Goal: Task Accomplishment & Management: Use online tool/utility

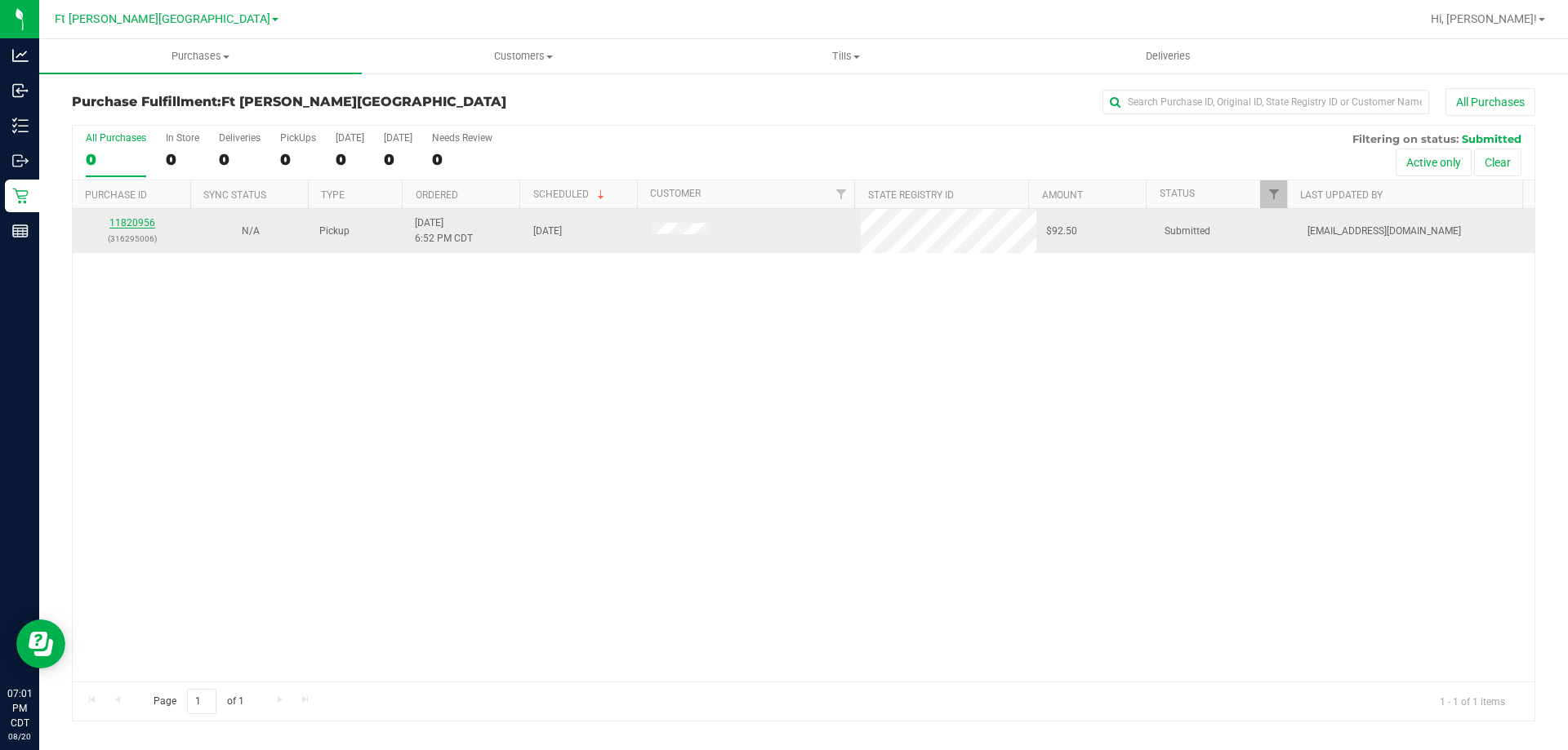
click at [120, 222] on link "11820956" at bounding box center [132, 223] width 45 height 12
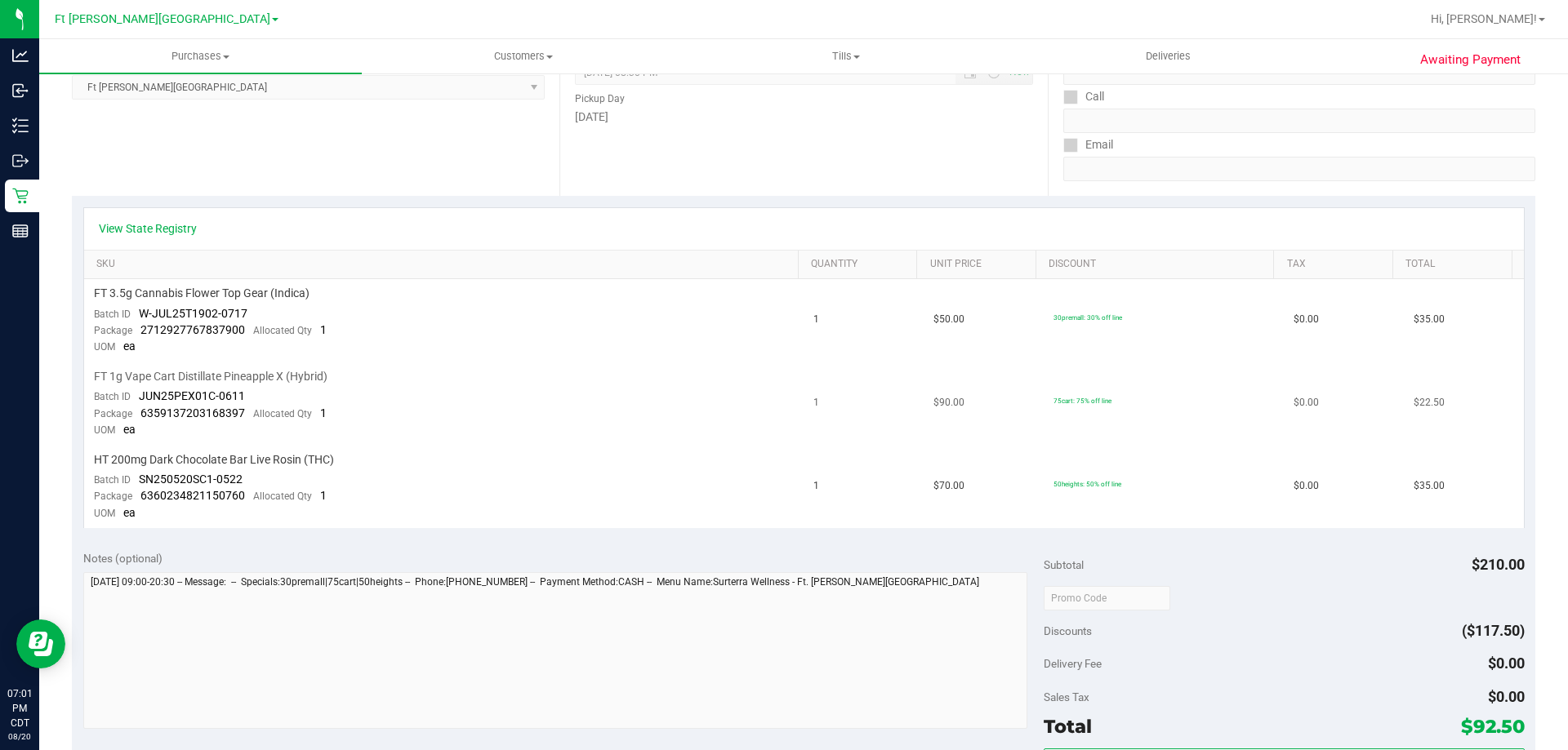
scroll to position [245, 0]
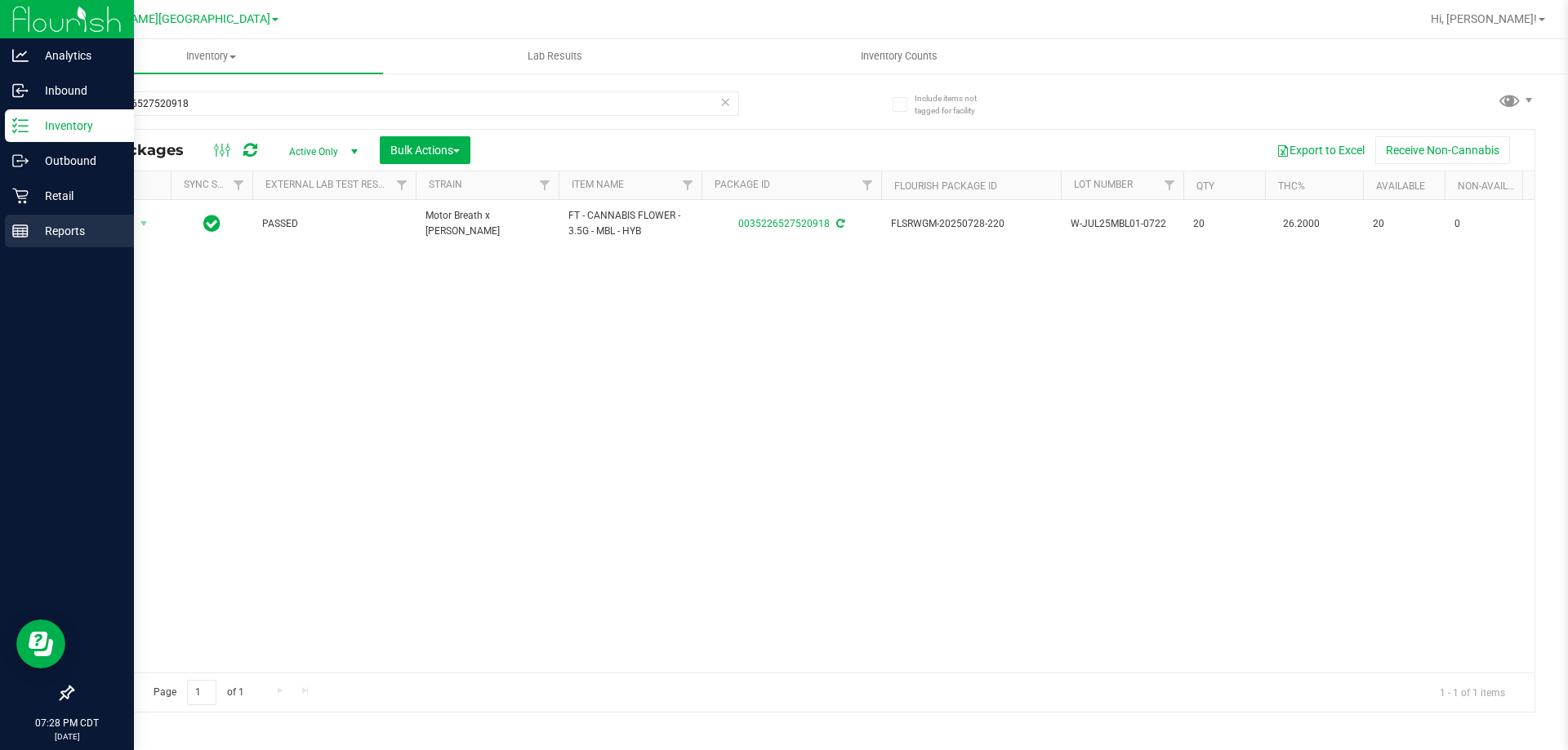
click at [76, 232] on p "Reports" at bounding box center [77, 231] width 98 height 20
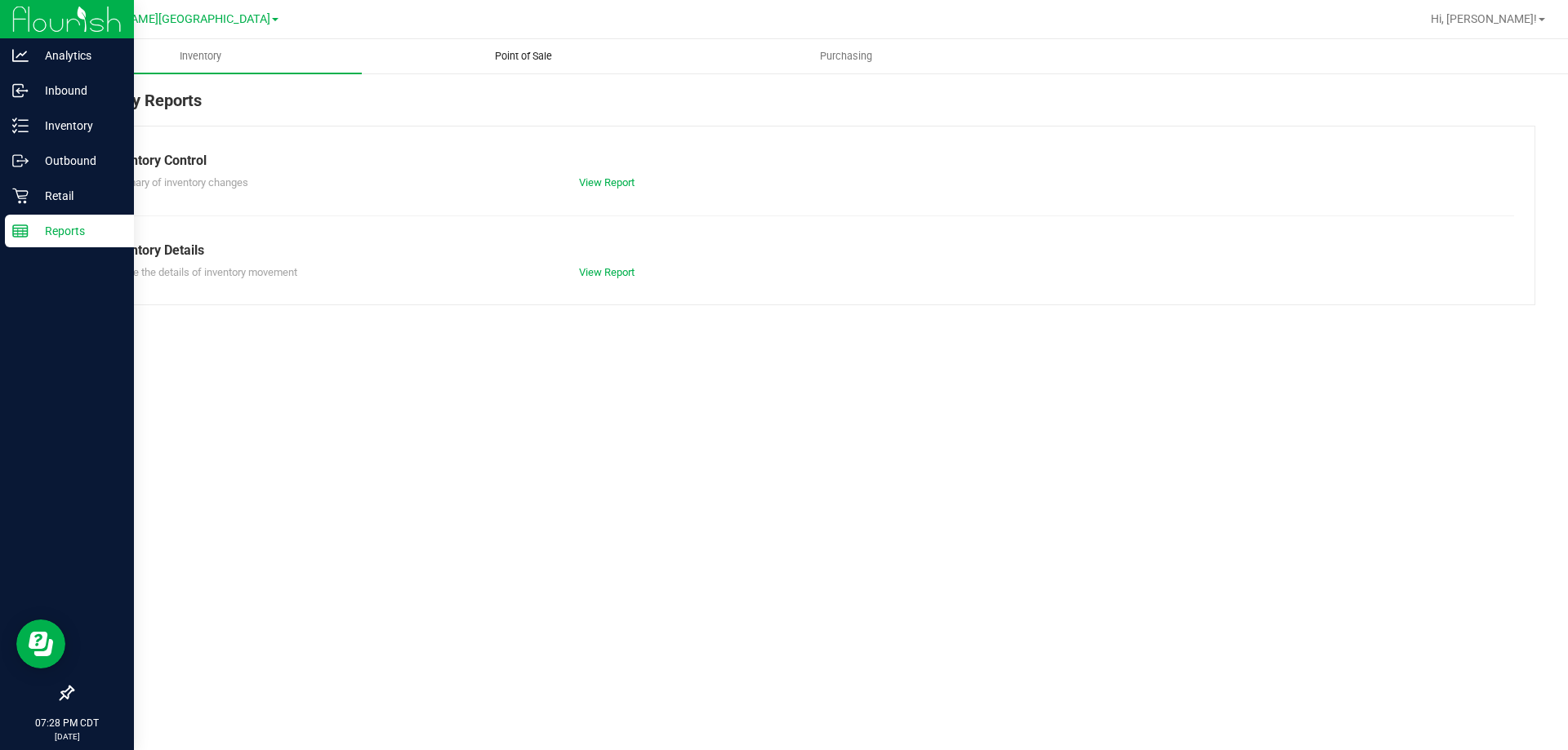
click at [527, 60] on span "Point of Sale" at bounding box center [523, 56] width 101 height 15
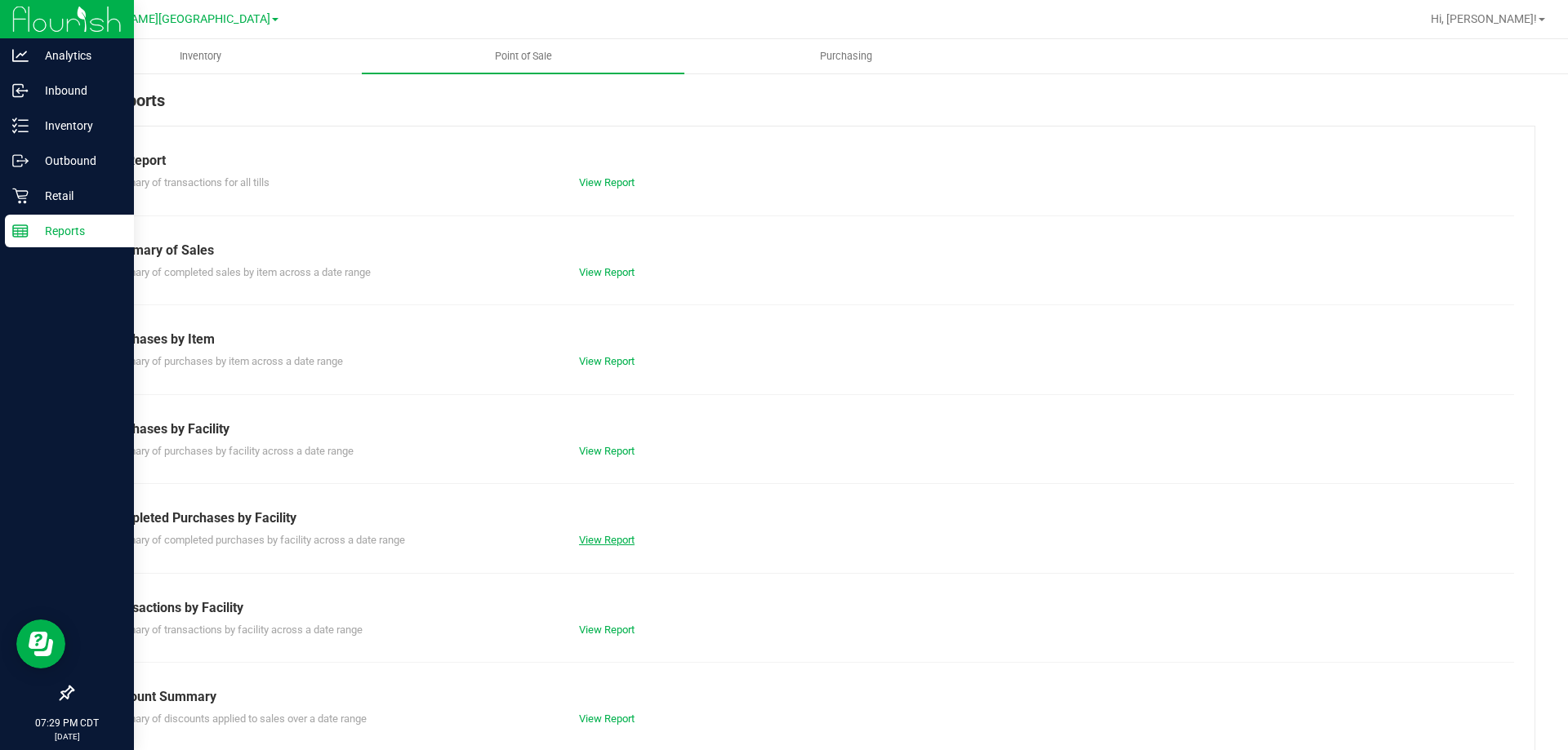
click at [608, 538] on link "View Report" at bounding box center [607, 539] width 55 height 12
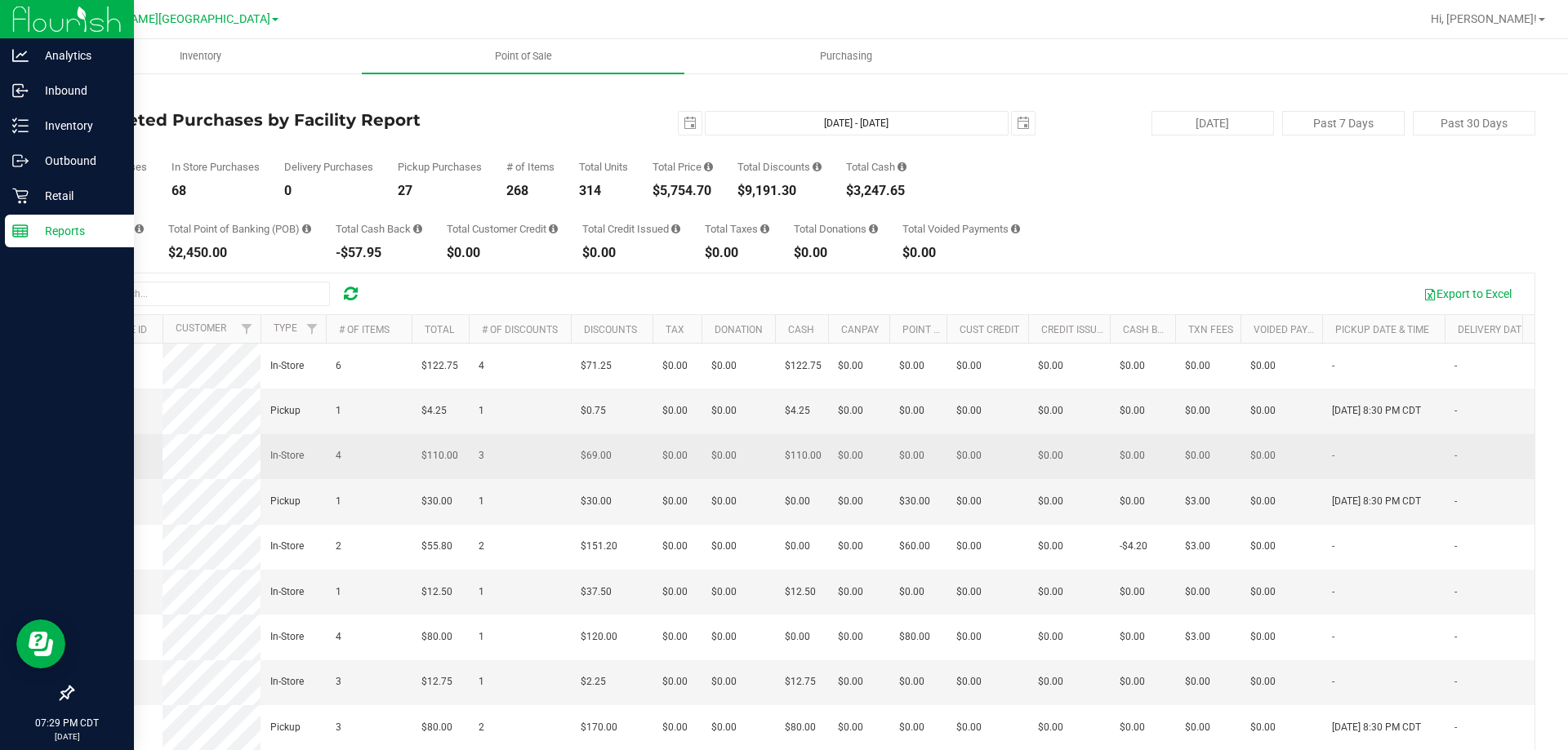
click at [95, 461] on span "11821094" at bounding box center [106, 455] width 45 height 12
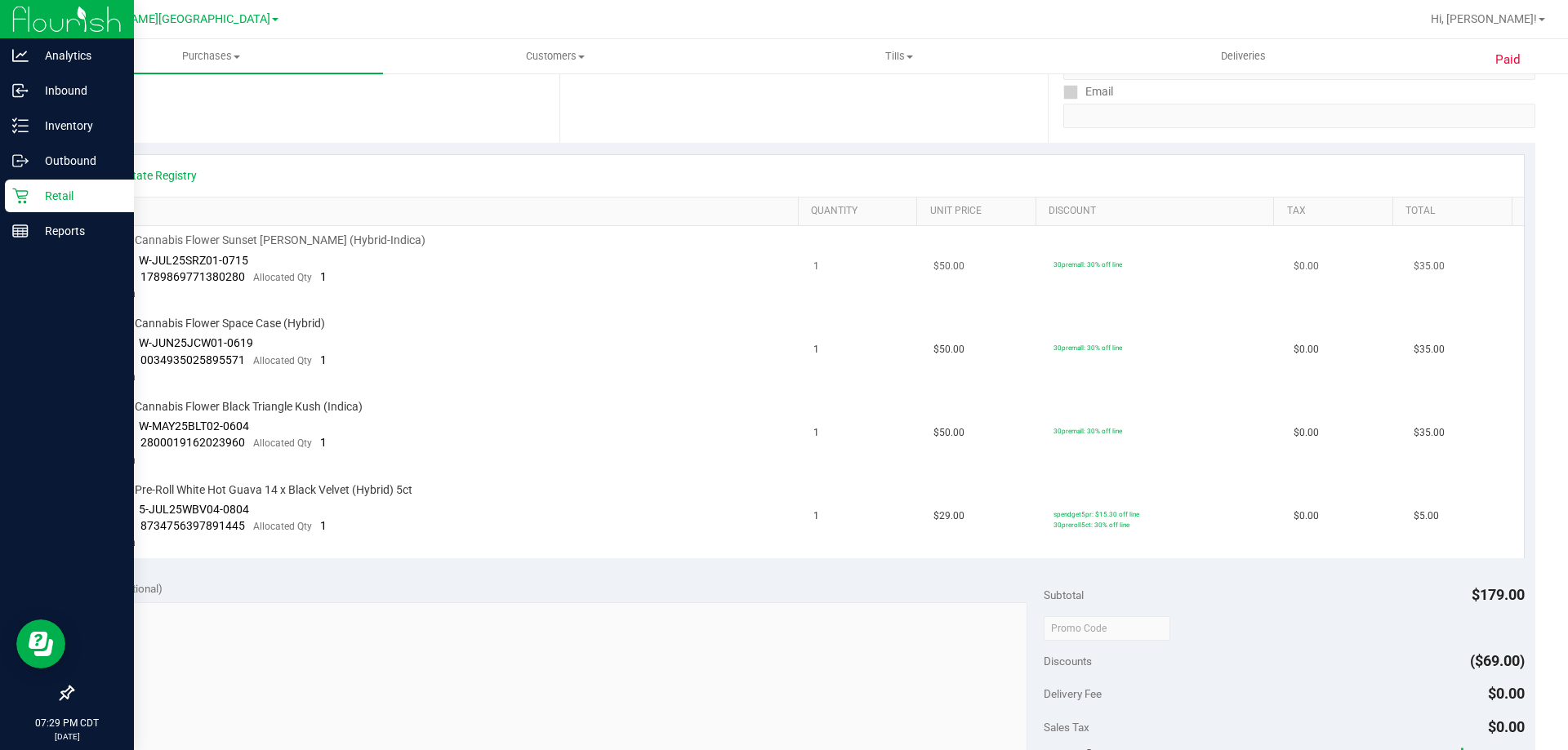
scroll to position [304, 0]
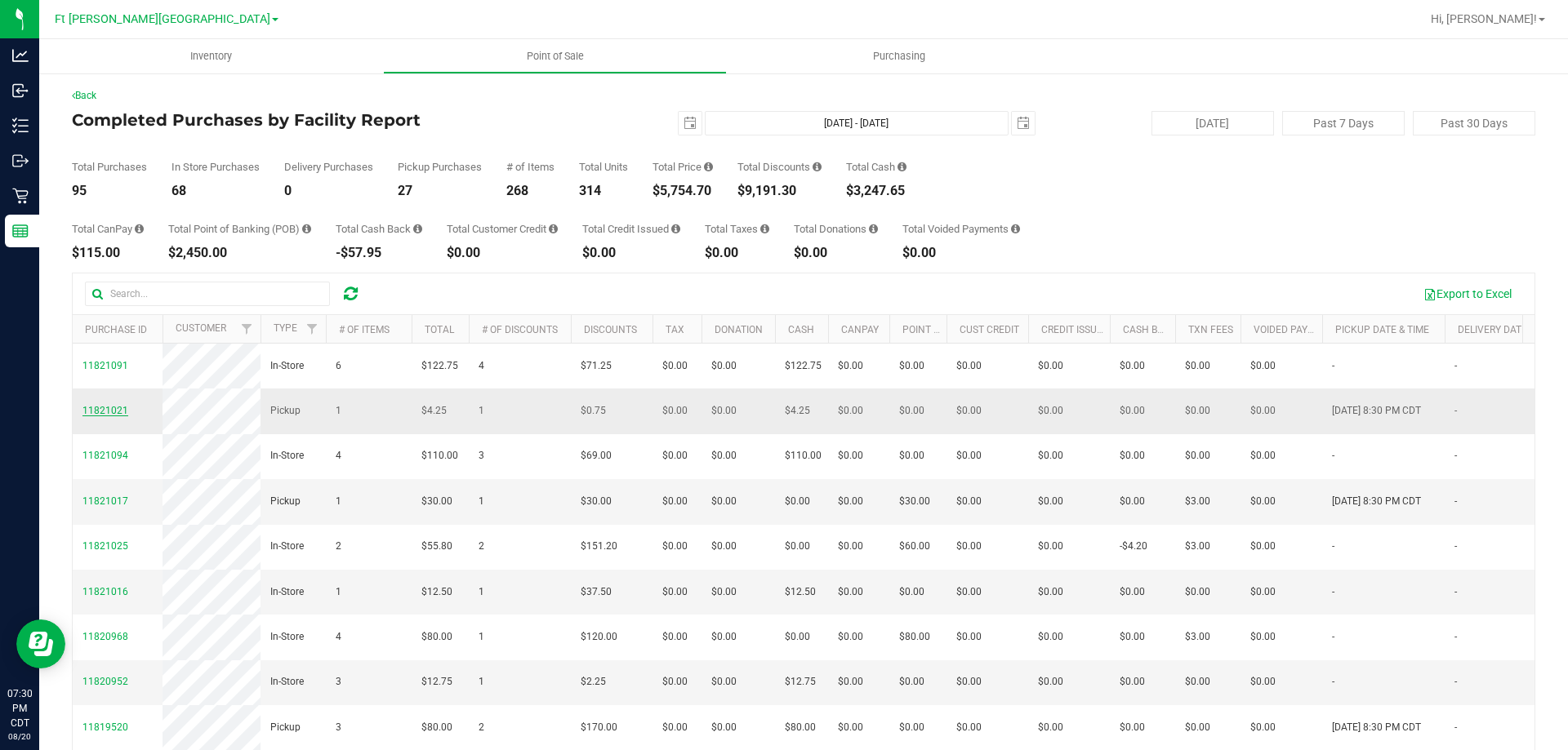
click at [104, 416] on span "11821021" at bounding box center [106, 410] width 45 height 12
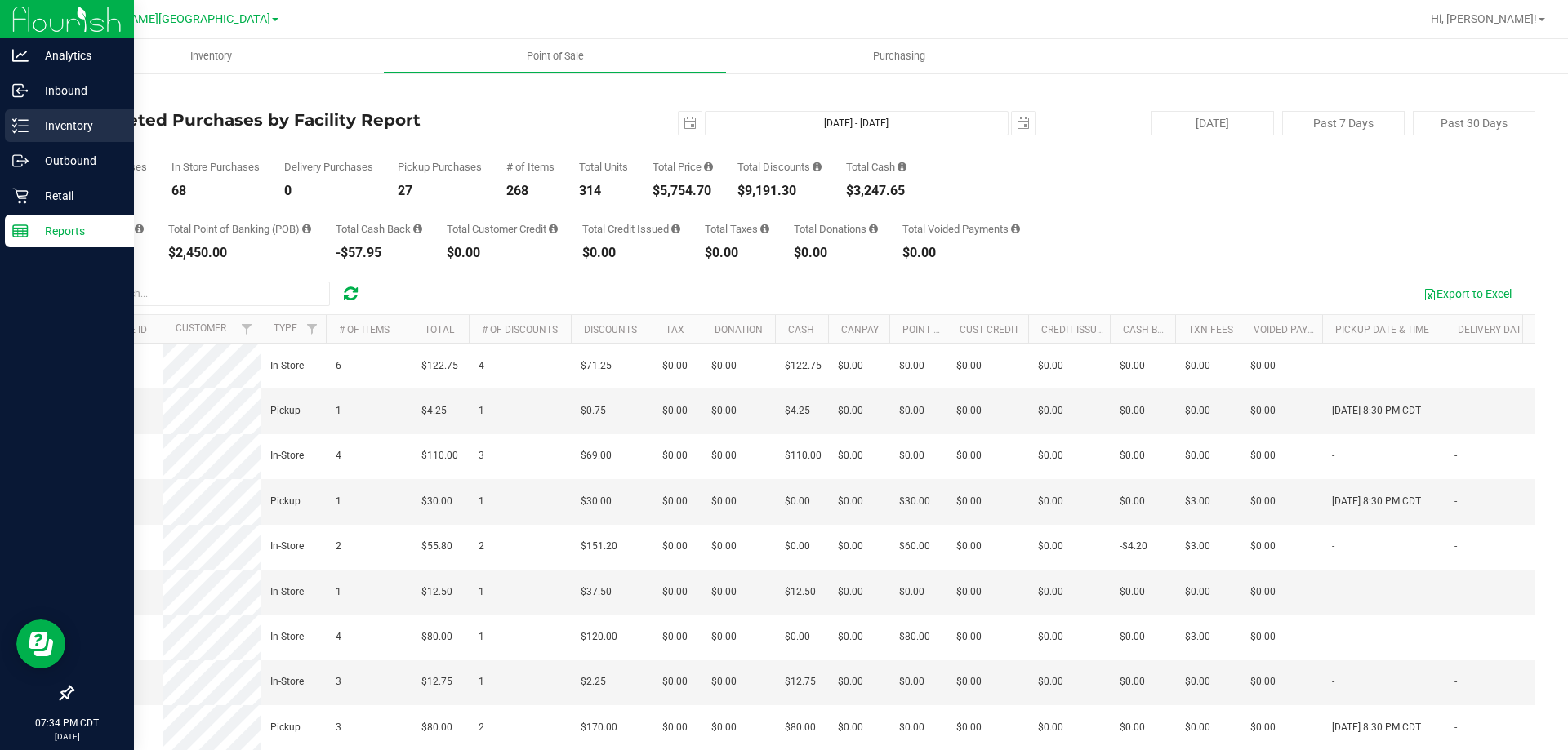
click at [84, 125] on p "Inventory" at bounding box center [77, 125] width 98 height 20
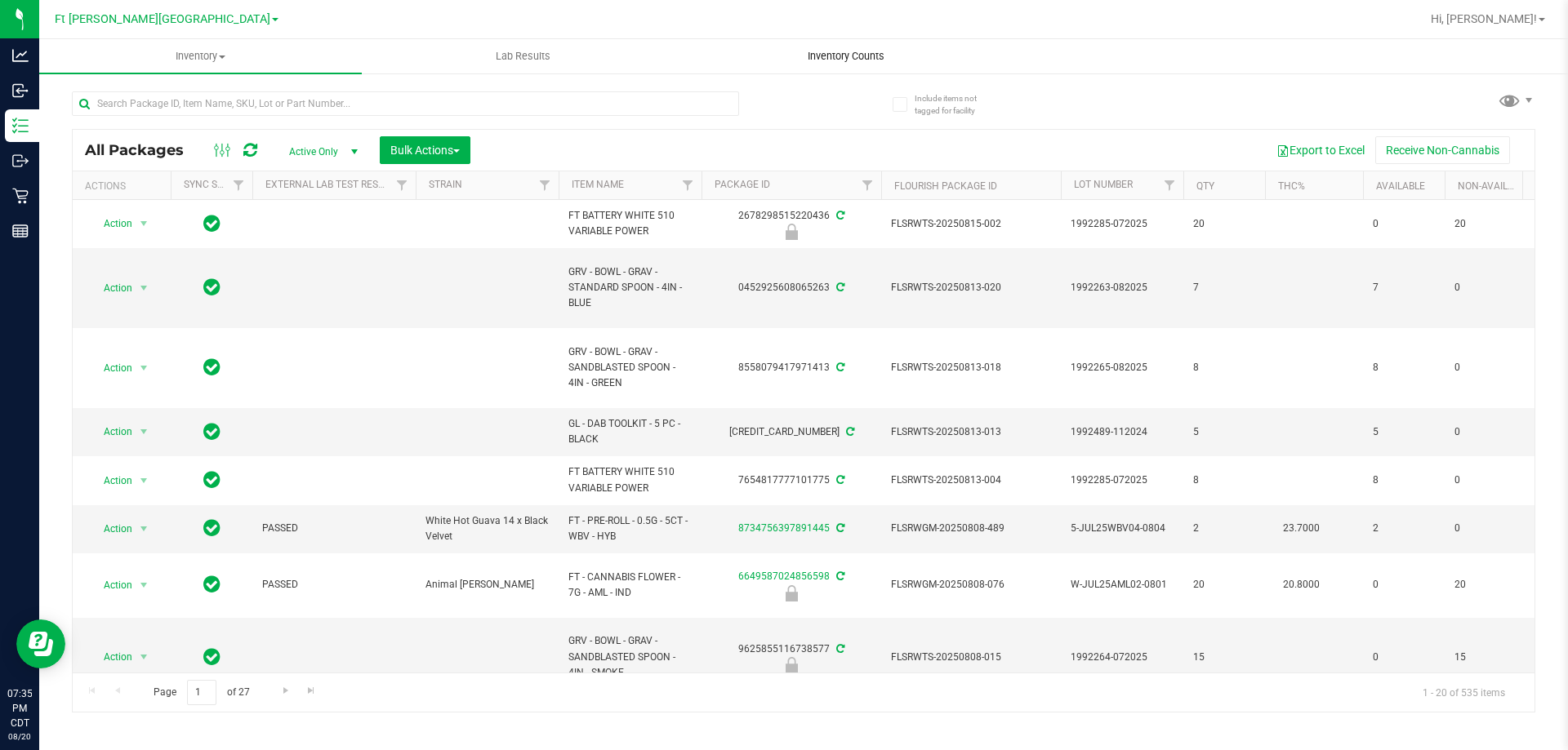
click at [843, 43] on uib-tab-heading "Inventory Counts" at bounding box center [845, 56] width 321 height 33
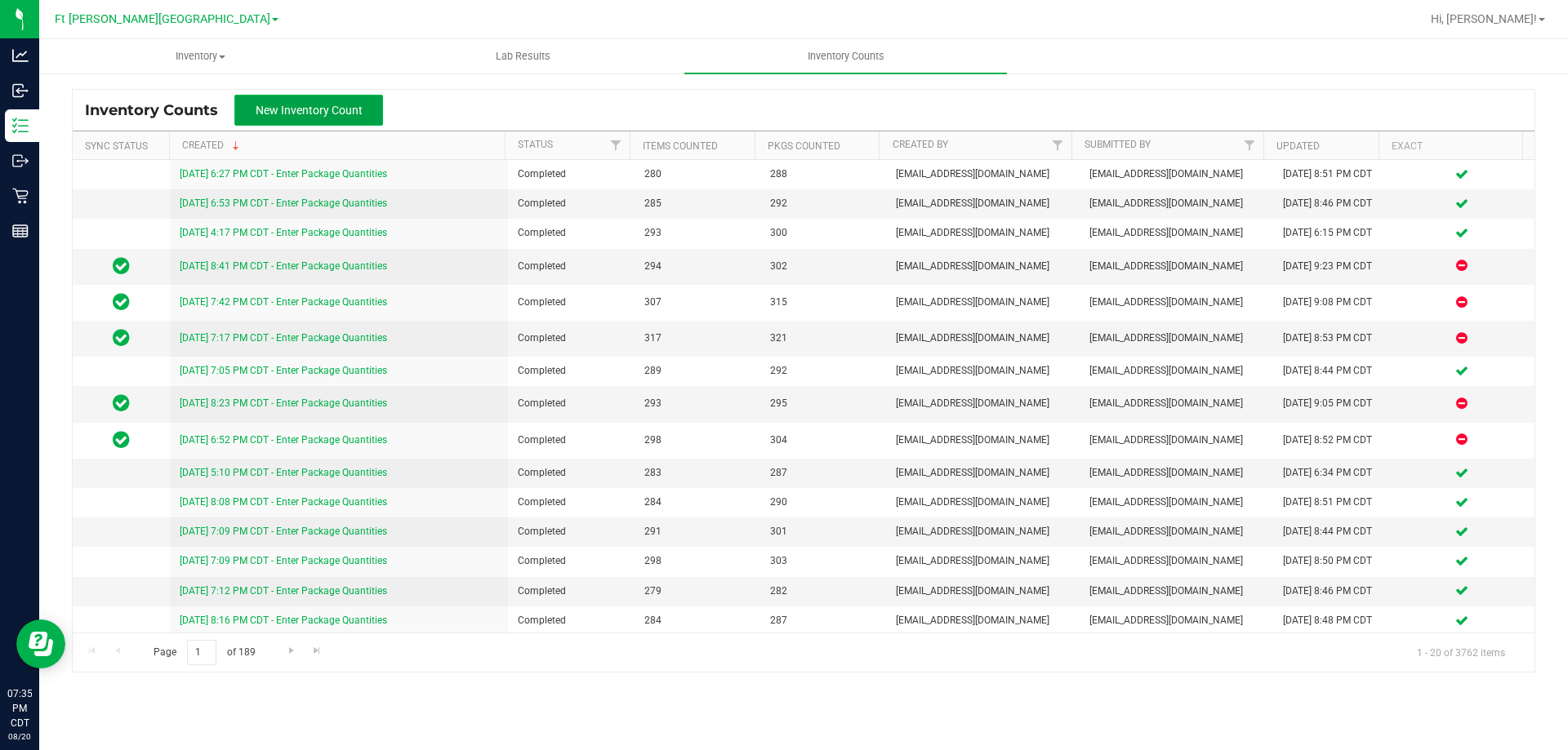
click at [324, 107] on span "New Inventory Count" at bounding box center [309, 110] width 107 height 13
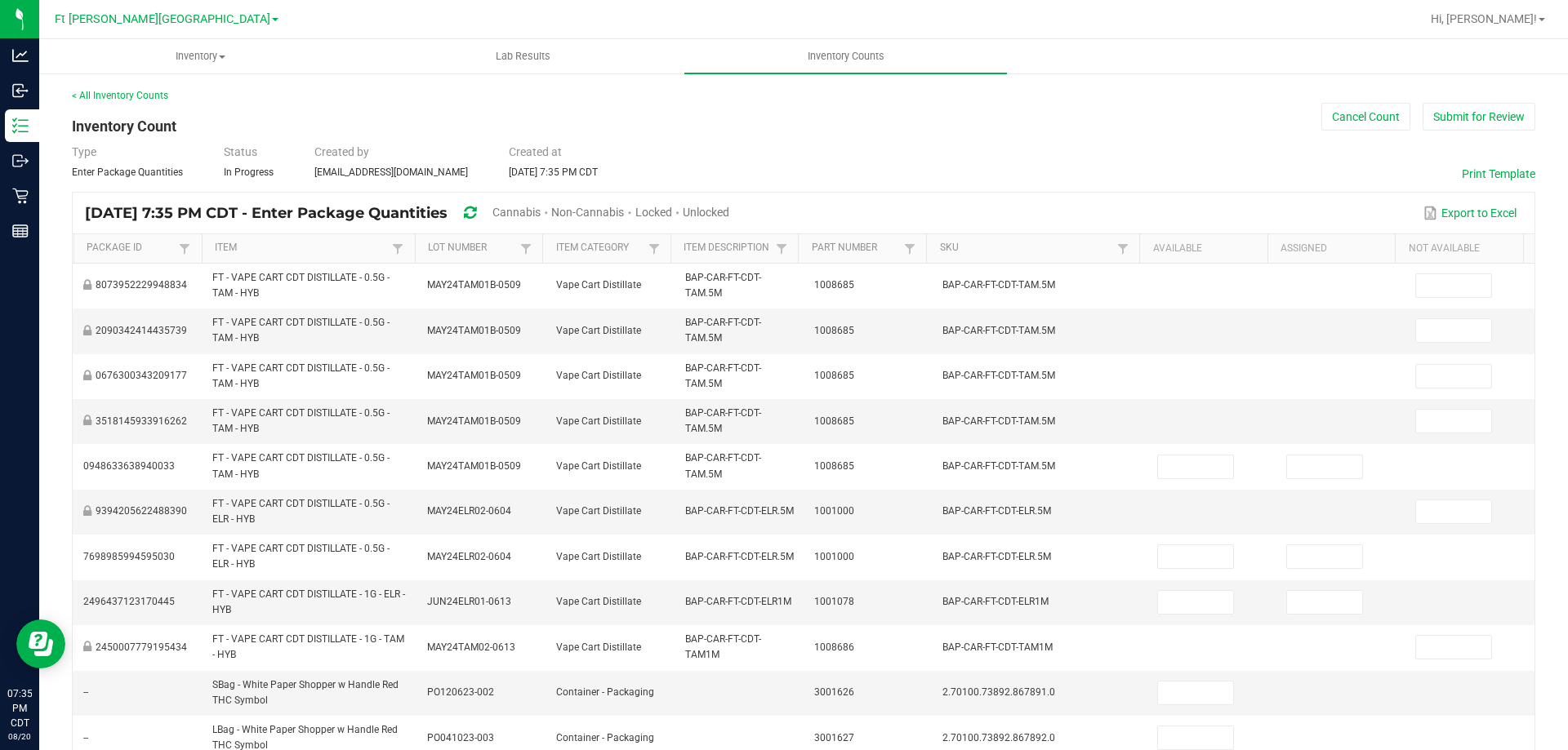
click at [540, 209] on span "Cannabis" at bounding box center [516, 212] width 48 height 13
click at [730, 215] on span "Unlocked" at bounding box center [706, 212] width 46 height 13
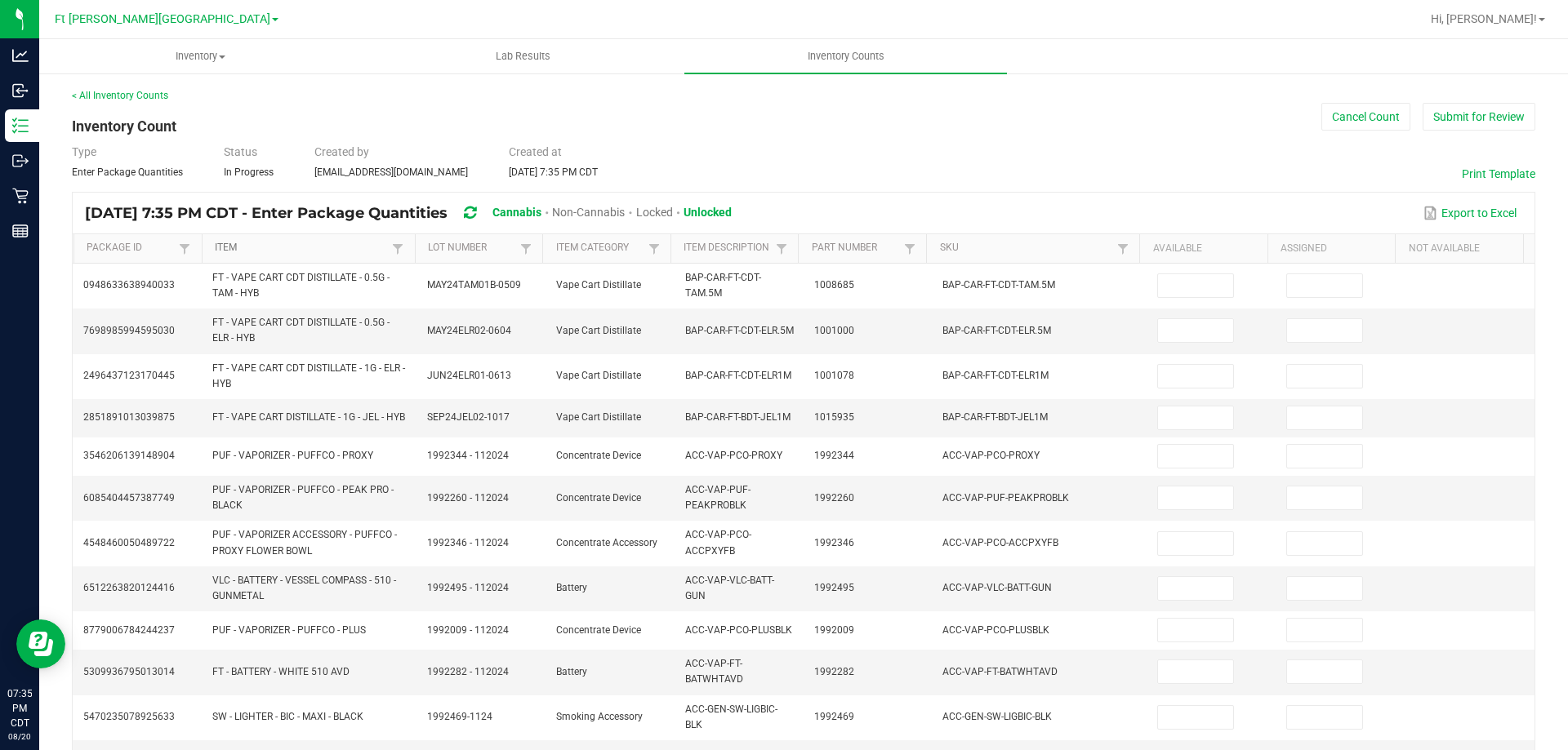
click at [227, 250] on link "Item" at bounding box center [301, 248] width 173 height 13
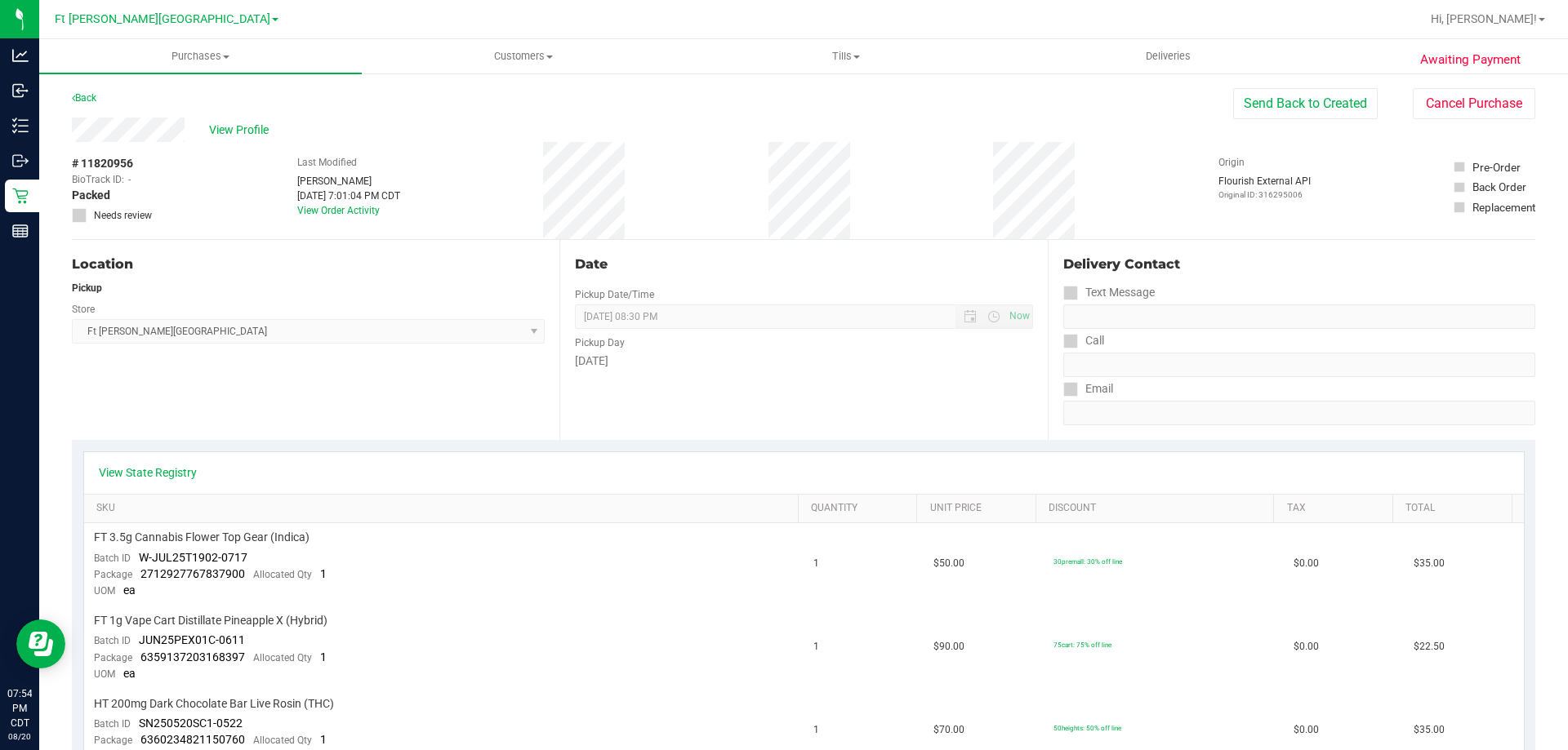
scroll to position [245, 0]
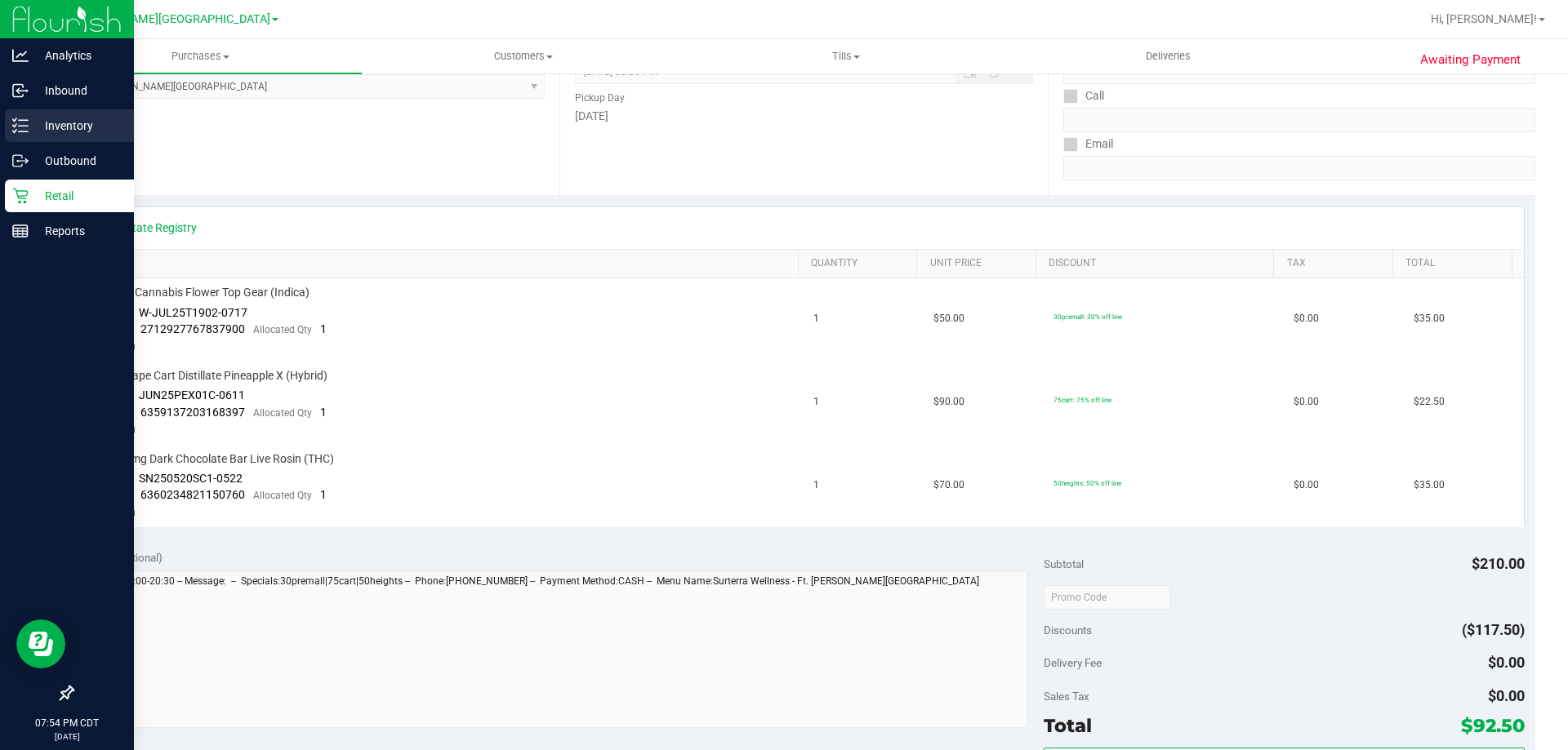
click at [55, 125] on p "Inventory" at bounding box center [77, 125] width 98 height 20
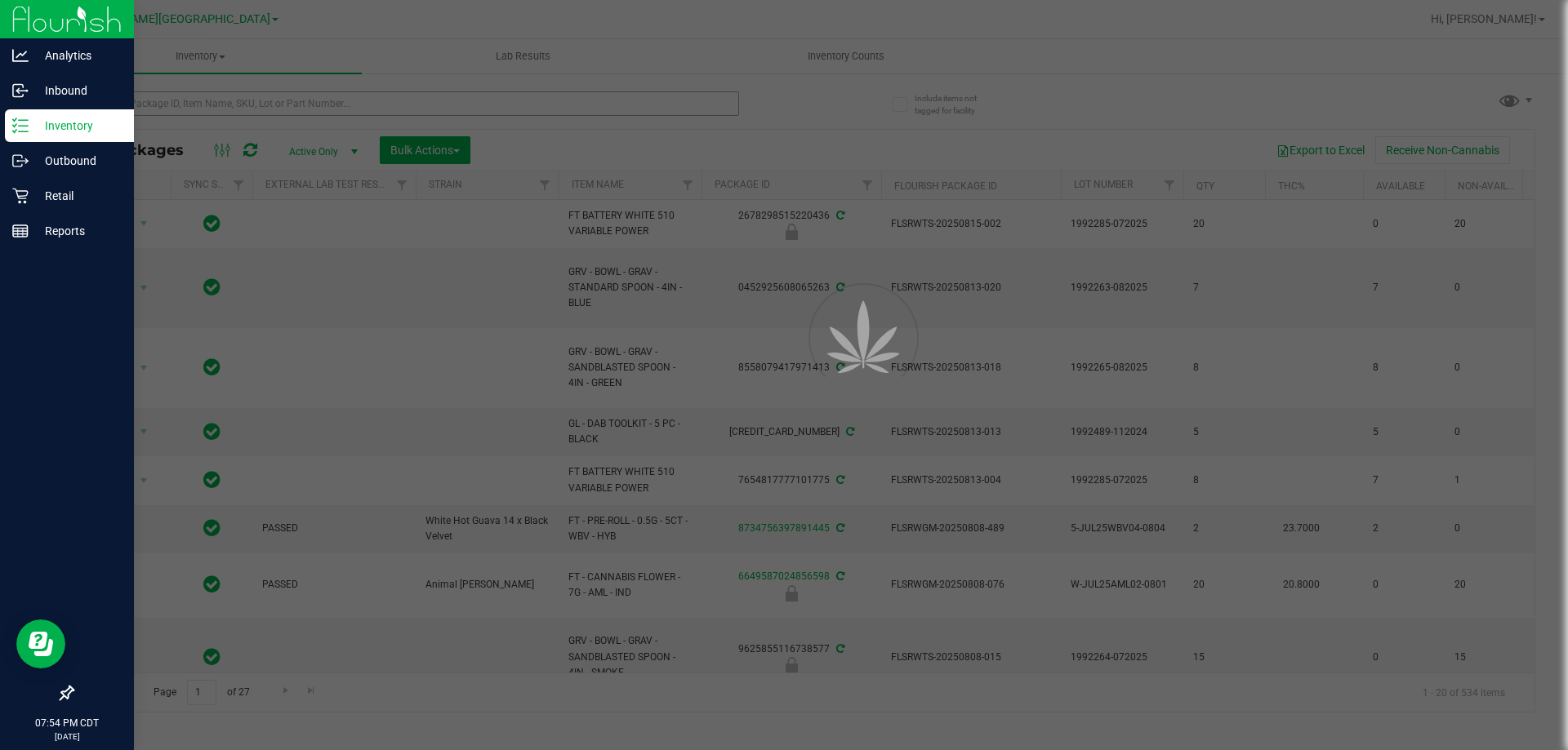
click at [220, 102] on div at bounding box center [784, 375] width 1568 height 750
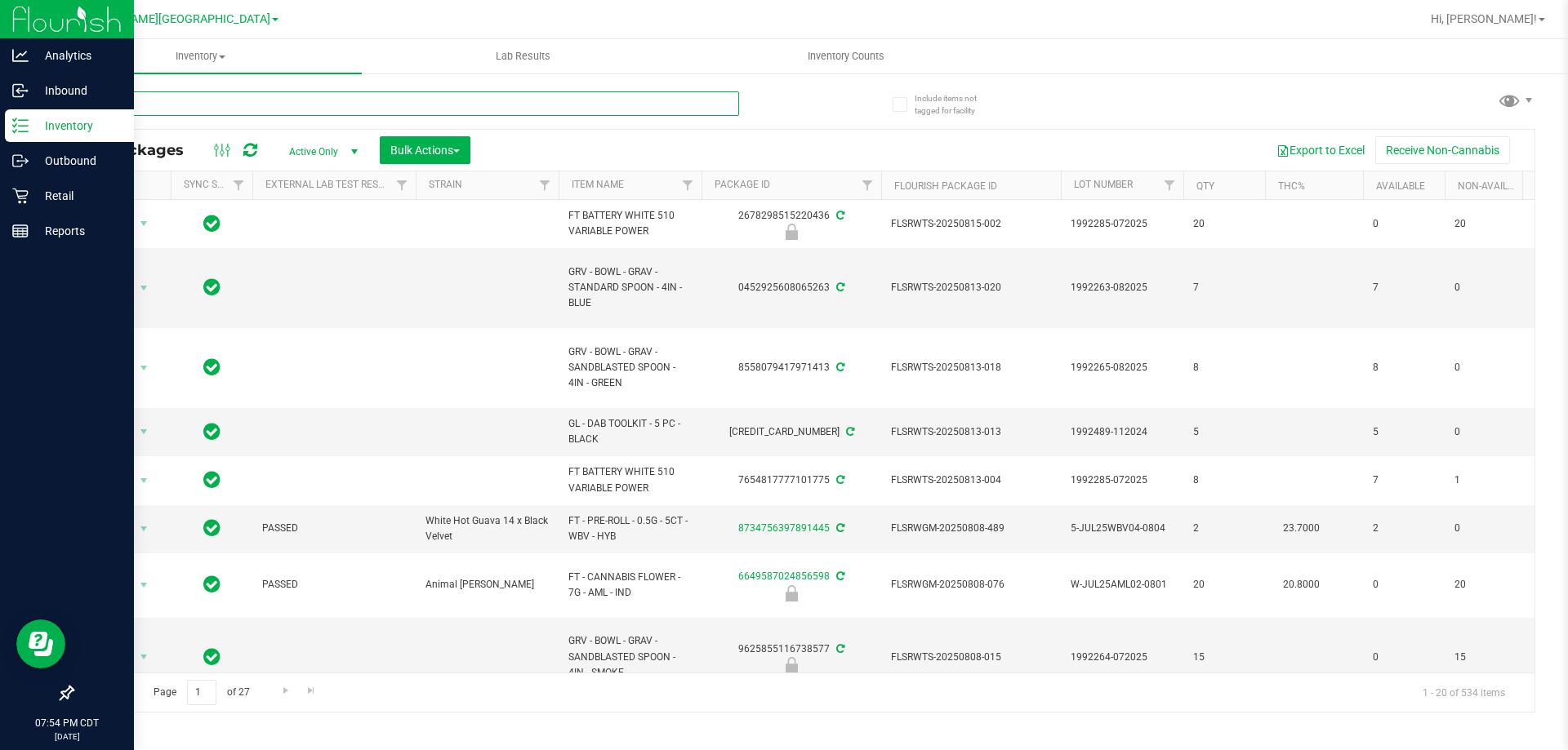
click at [220, 102] on input "text" at bounding box center [405, 104] width 667 height 25
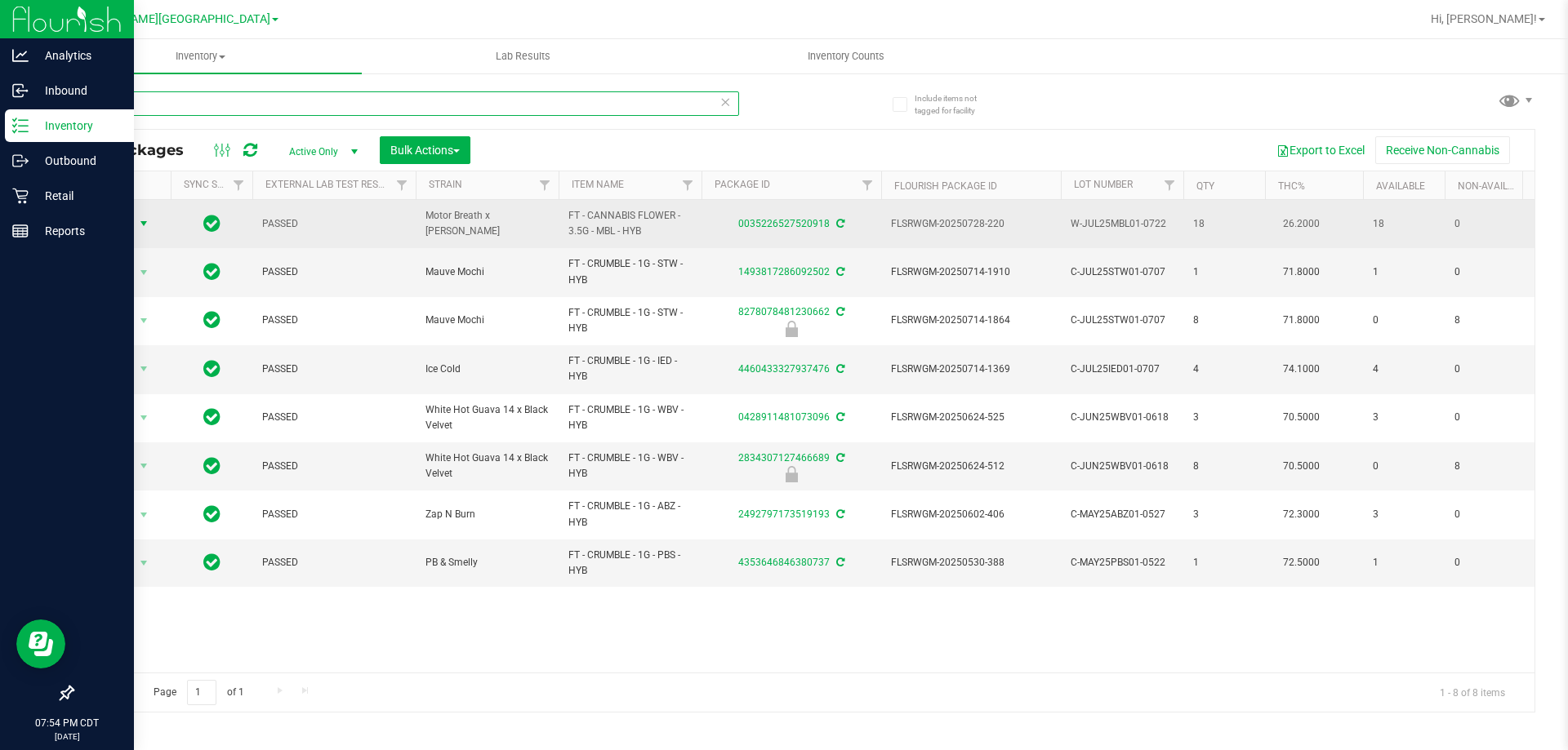
type input "mbl"
click at [116, 223] on span "Action" at bounding box center [111, 223] width 44 height 23
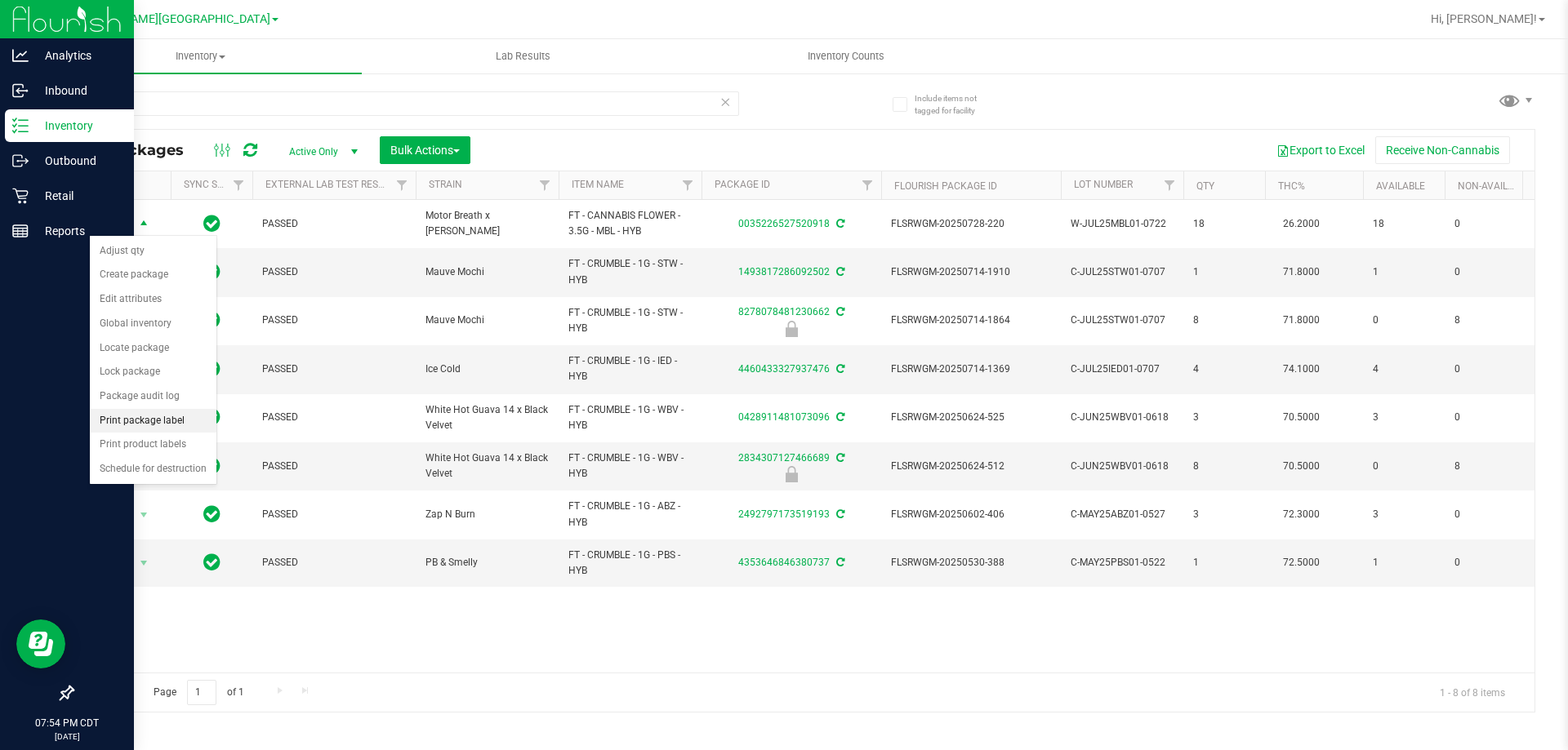
click at [166, 424] on li "Print package label" at bounding box center [153, 421] width 126 height 25
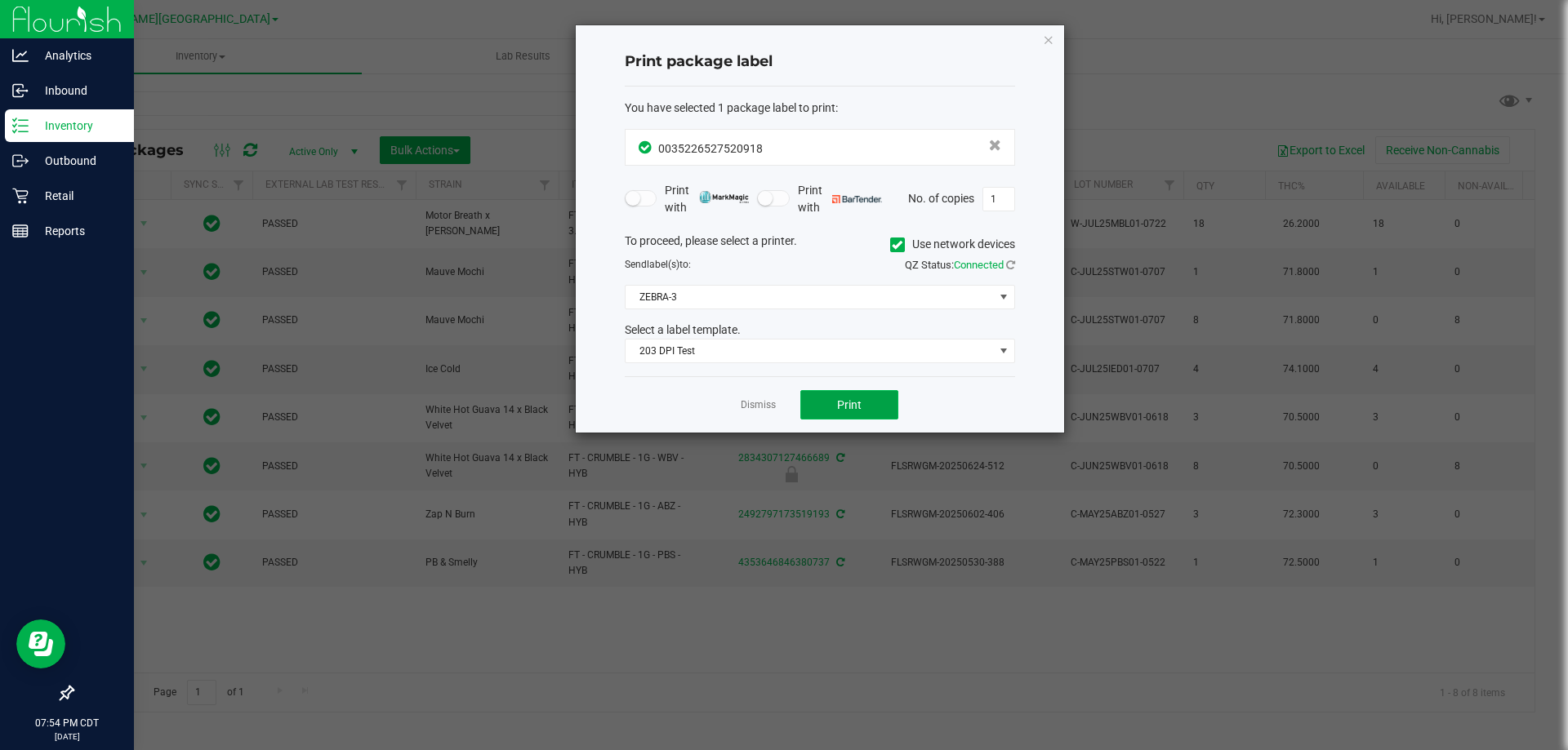
click at [852, 407] on span "Print" at bounding box center [849, 405] width 25 height 13
click at [1045, 38] on icon "button" at bounding box center [1048, 39] width 12 height 20
